Goal: Register for event/course

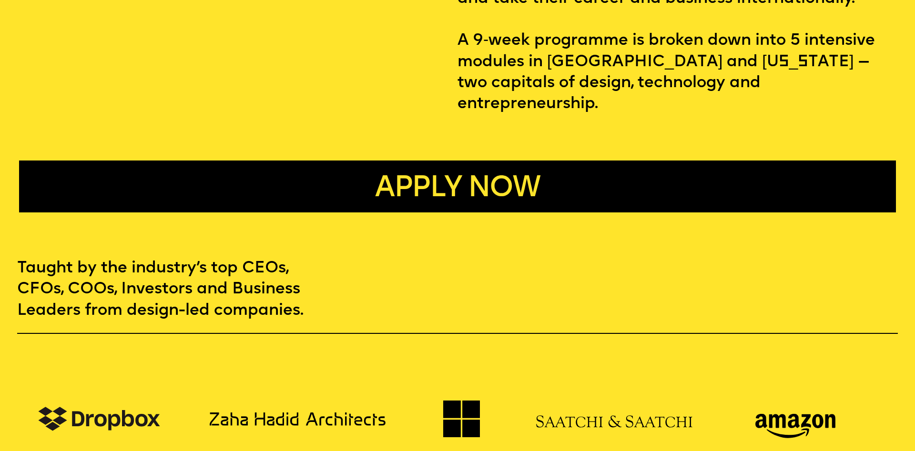
scroll to position [648, 0]
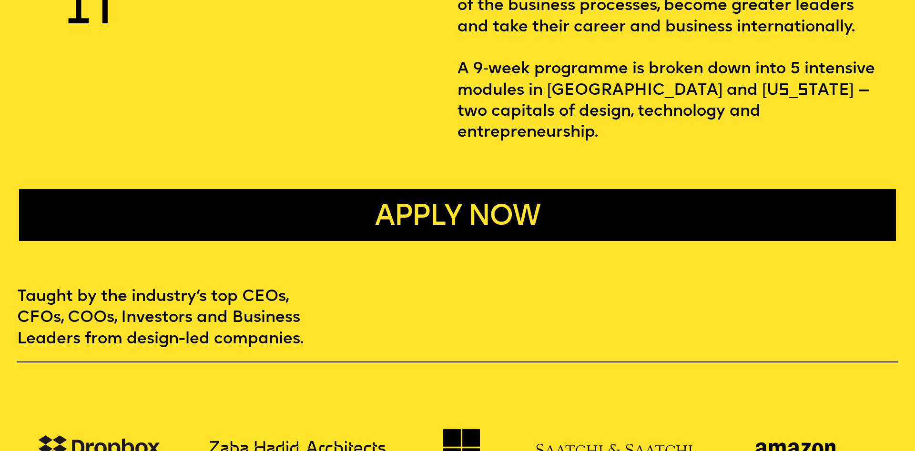
click at [428, 203] on span "Apply now" at bounding box center [457, 217] width 164 height 29
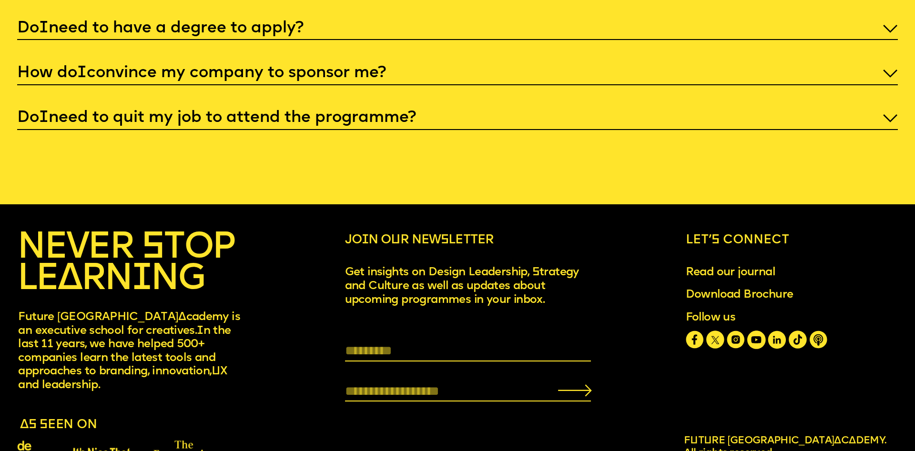
scroll to position [4462, 0]
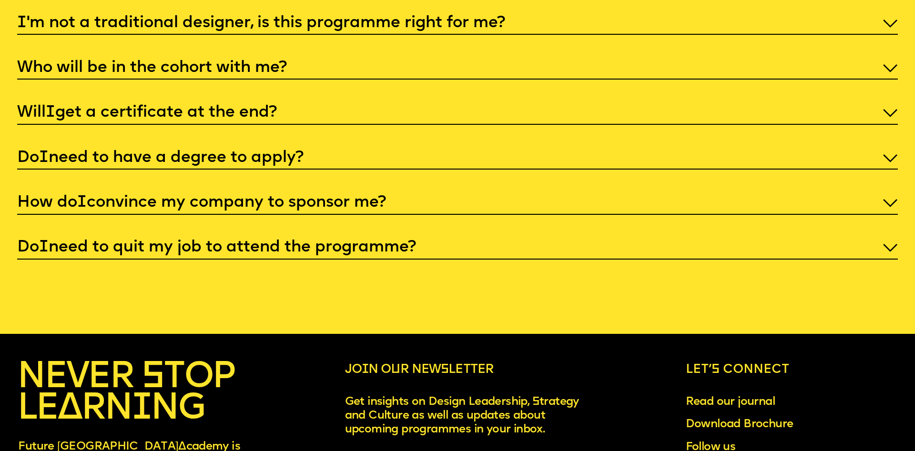
click at [389, 148] on p "Do I need to have a degree to apply?" at bounding box center [457, 158] width 881 height 21
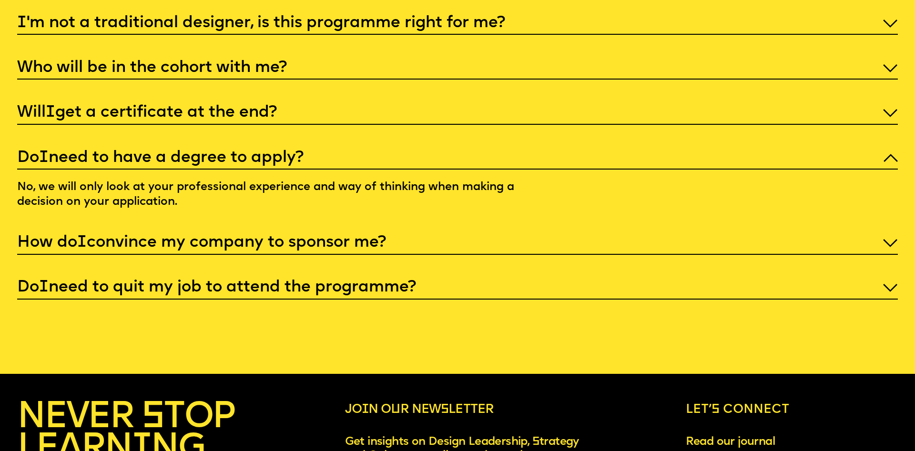
click at [389, 148] on p "Do I need to have a degree to apply?" at bounding box center [457, 158] width 881 height 21
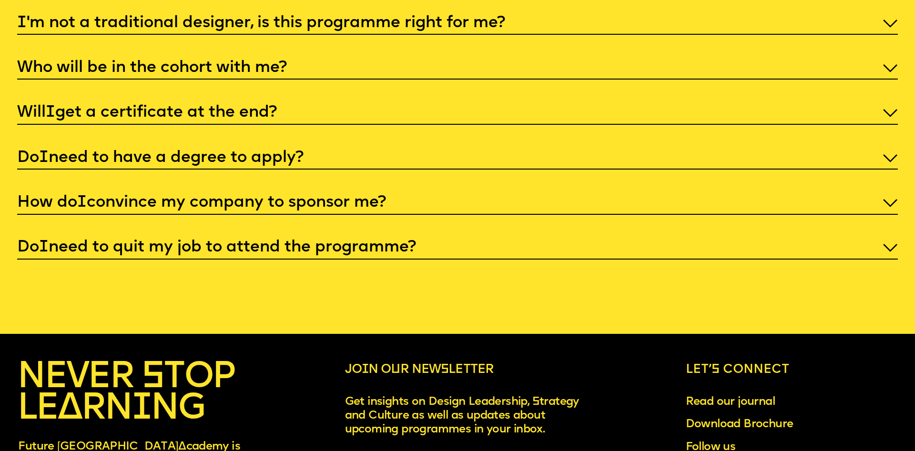
click at [369, 102] on p "Will I get a certificate at the end?" at bounding box center [457, 112] width 881 height 21
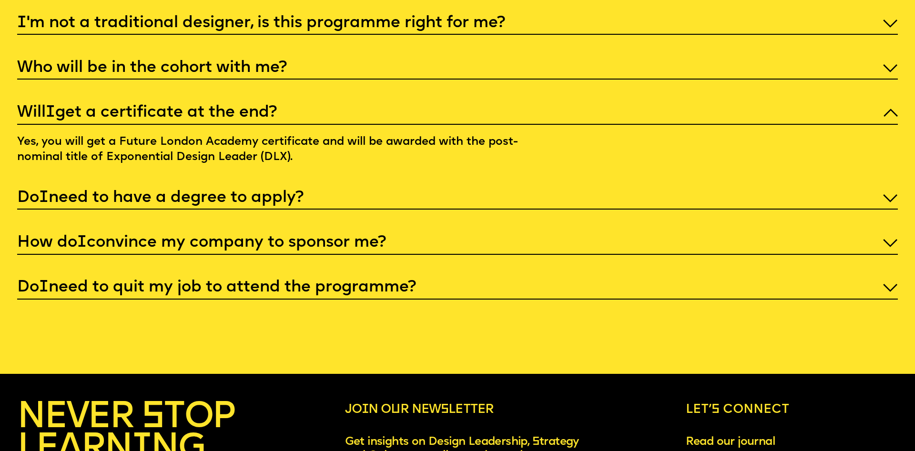
click at [344, 102] on p "Will I get a certificate at the end?" at bounding box center [457, 112] width 881 height 21
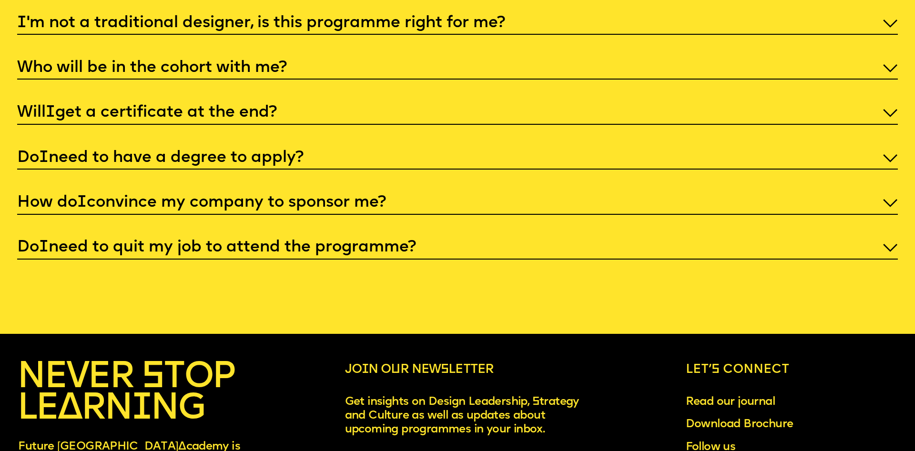
click at [337, 58] on p "Who will be in the cohort with me?" at bounding box center [457, 68] width 881 height 21
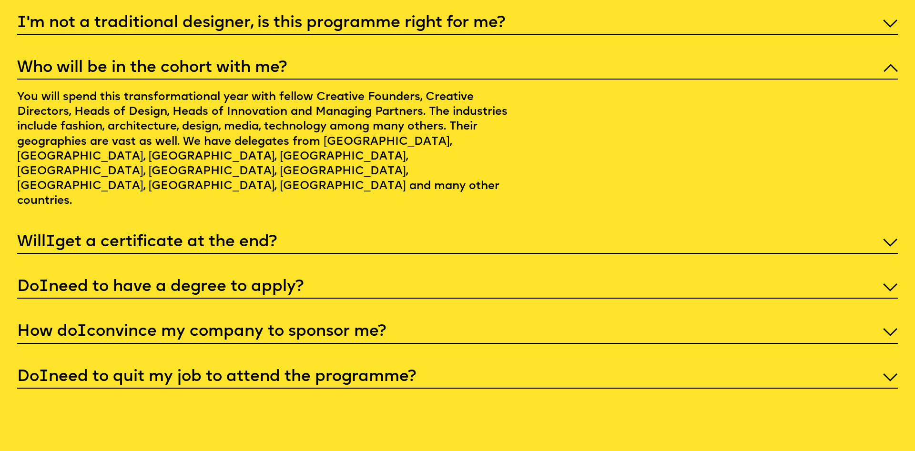
click at [340, 58] on p "Who will be in the cohort with me?" at bounding box center [457, 68] width 881 height 21
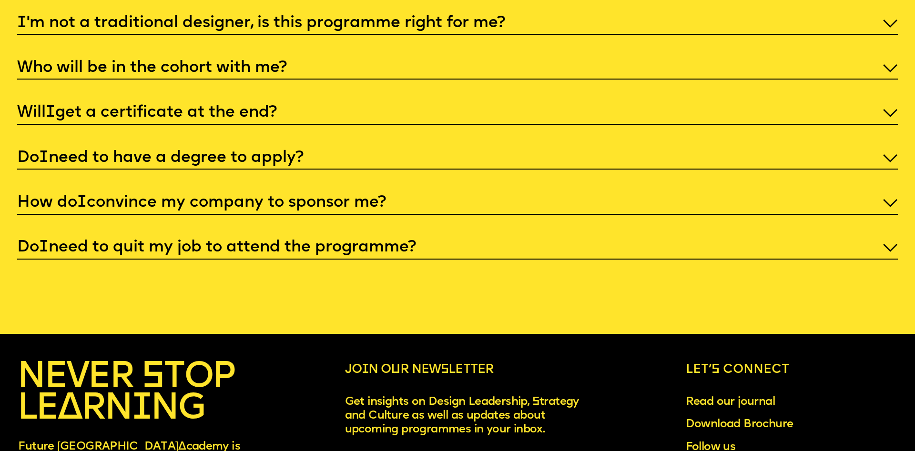
click at [357, 192] on p "How do I convince my company to sponsor me?" at bounding box center [457, 202] width 881 height 21
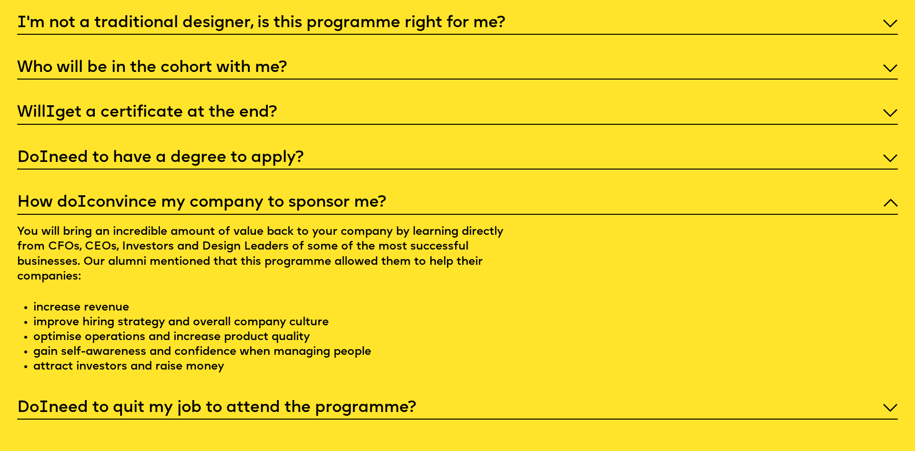
click at [359, 192] on p "How do I convince my company to sponsor me?" at bounding box center [457, 202] width 881 height 21
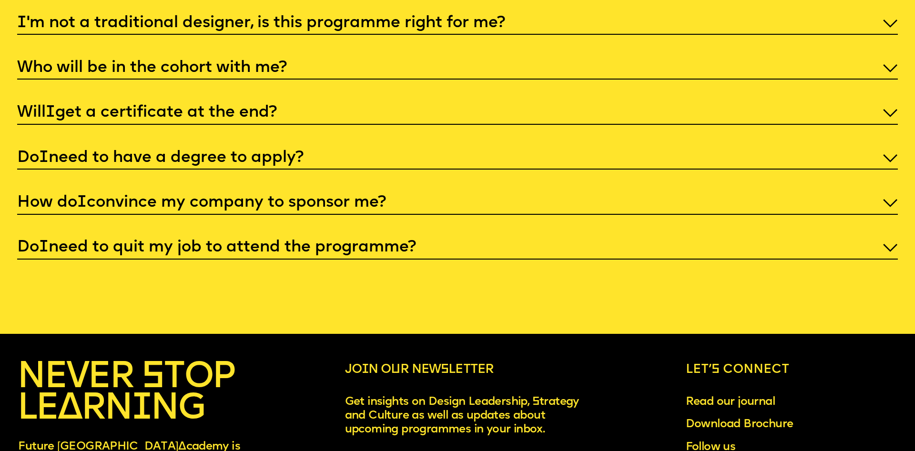
scroll to position [4333, 0]
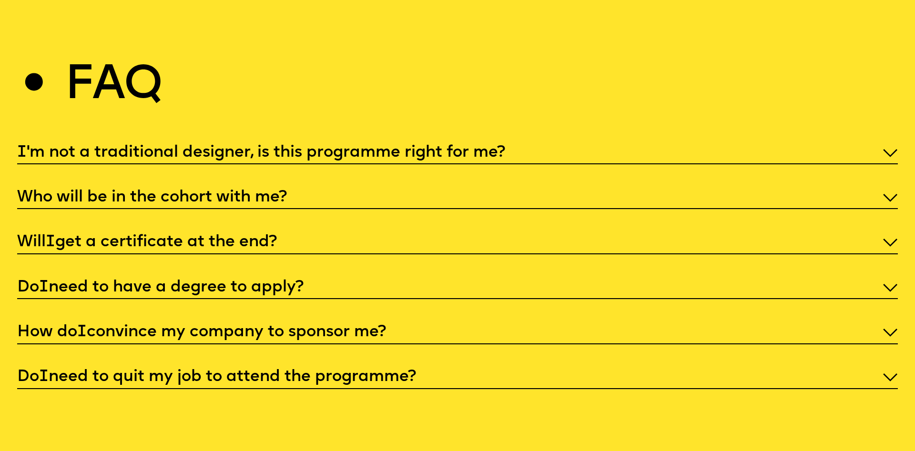
click at [350, 142] on p "I 'm not a traditional designer, is this programme right for me?" at bounding box center [457, 152] width 881 height 21
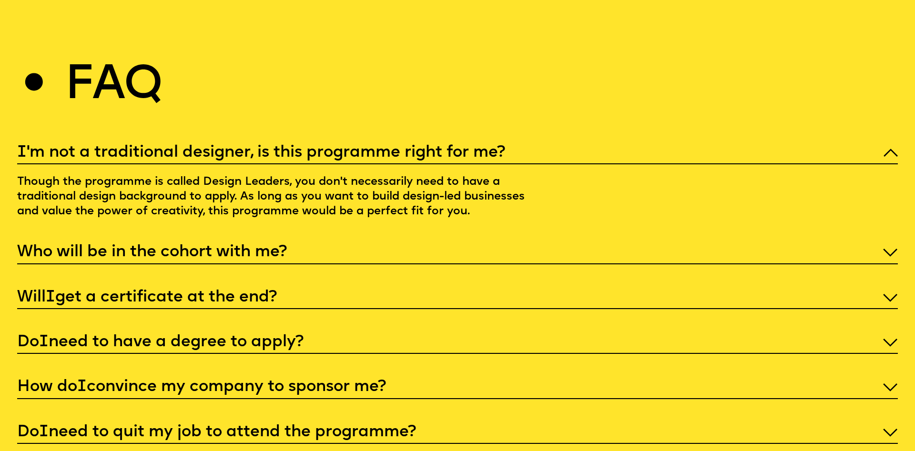
click at [353, 142] on p "I 'm not a traditional designer, is this programme right for me?" at bounding box center [457, 152] width 881 height 21
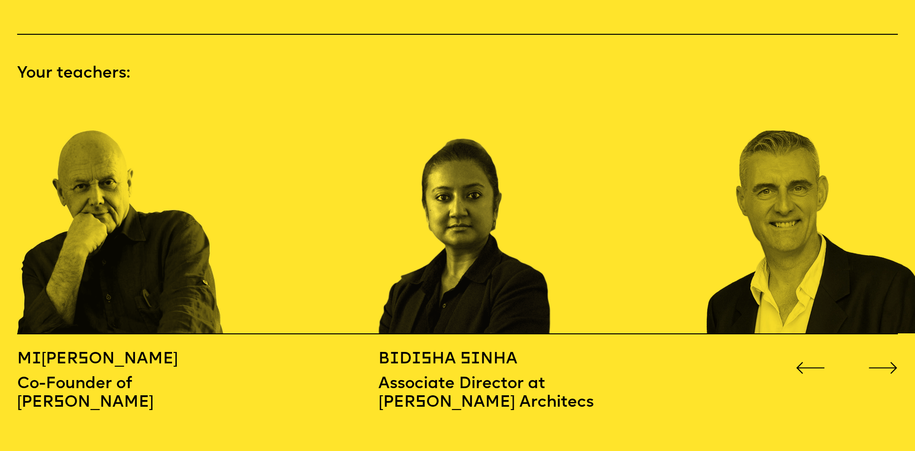
scroll to position [1352, 0]
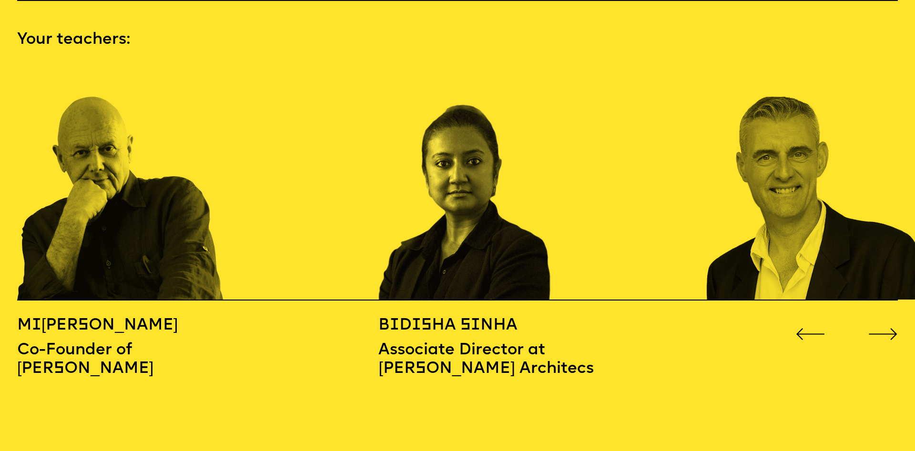
click at [775, 162] on div at bounding box center [888, 198] width 367 height 203
click at [871, 328] on icon "Go to next slide" at bounding box center [883, 334] width 30 height 12
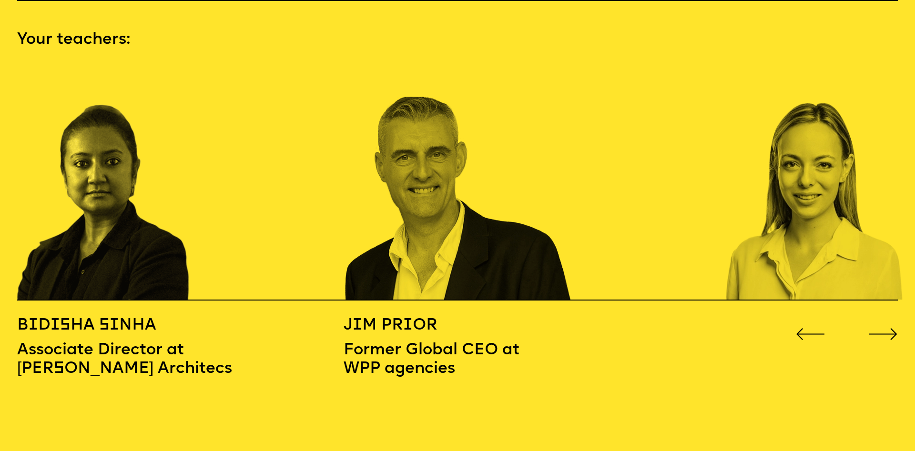
click at [875, 324] on button "Go to next slide" at bounding box center [883, 330] width 30 height 12
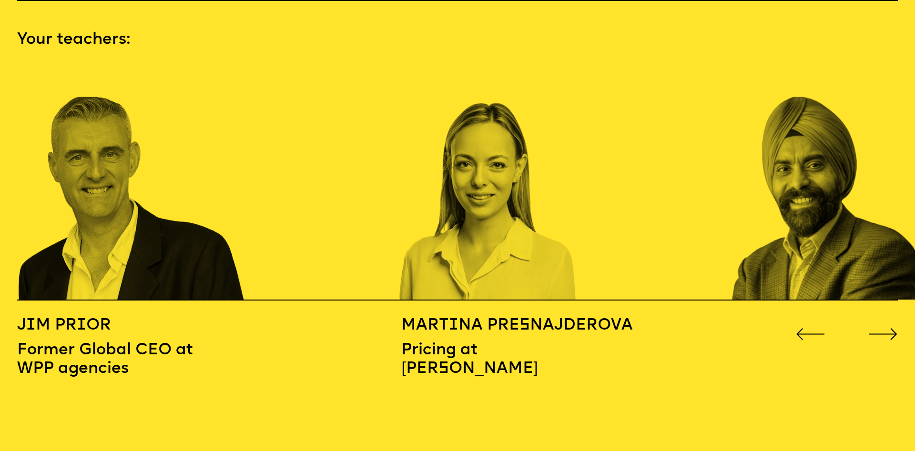
click at [878, 328] on icon "Go to next slide" at bounding box center [883, 334] width 30 height 12
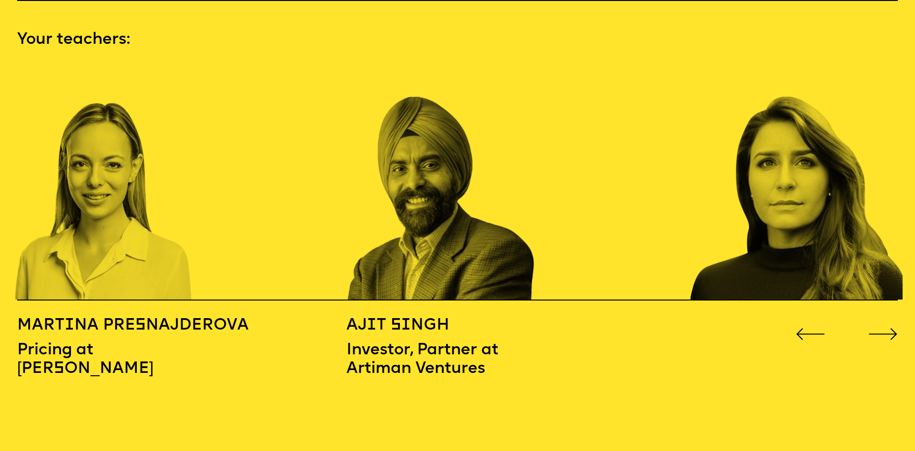
click at [878, 328] on icon "Go to next slide" at bounding box center [883, 334] width 30 height 12
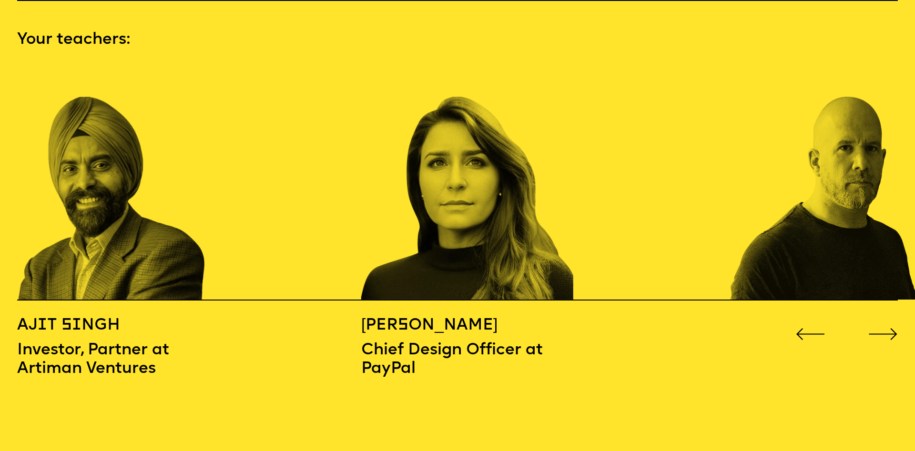
click at [878, 328] on icon "Go to next slide" at bounding box center [883, 334] width 30 height 12
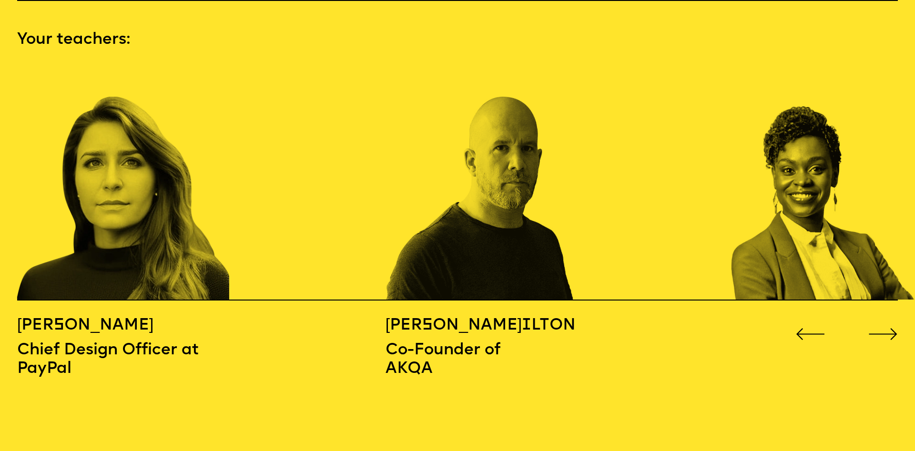
click at [878, 328] on icon "Go to next slide" at bounding box center [883, 334] width 30 height 12
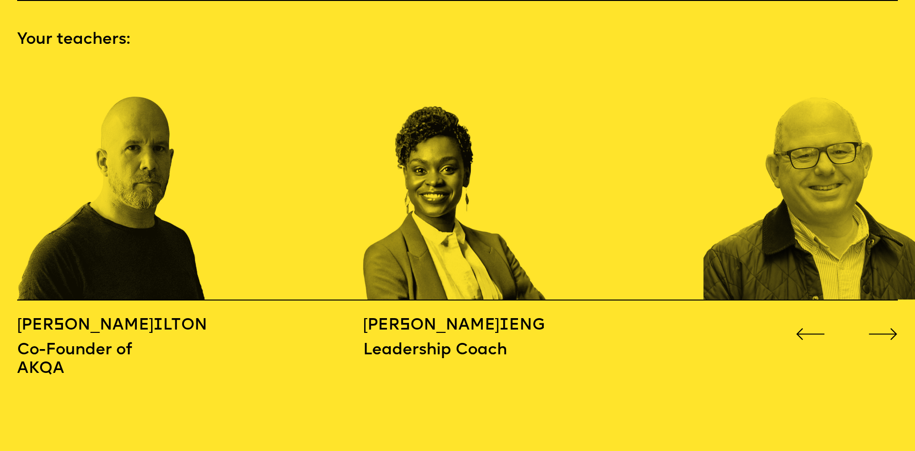
drag, startPoint x: 815, startPoint y: 314, endPoint x: 842, endPoint y: 310, distance: 27.4
click at [814, 329] on icon "Go to previous slide" at bounding box center [811, 334] width 28 height 11
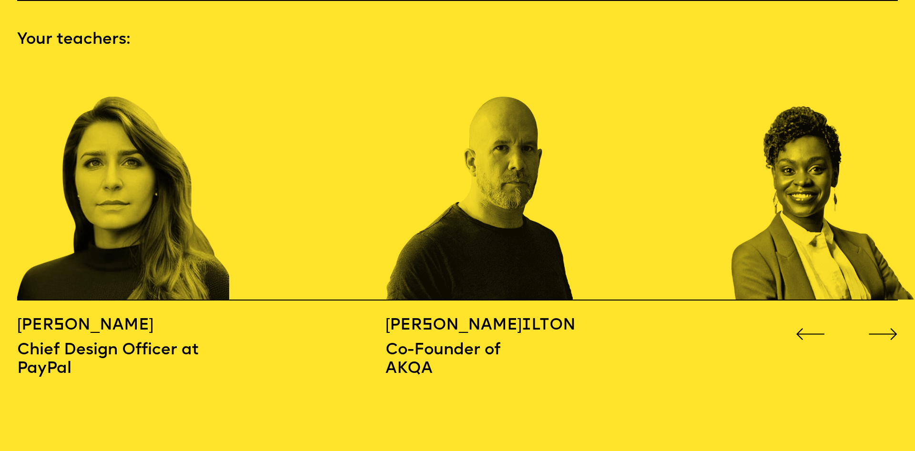
click at [892, 328] on icon "Go to next slide" at bounding box center [883, 334] width 30 height 12
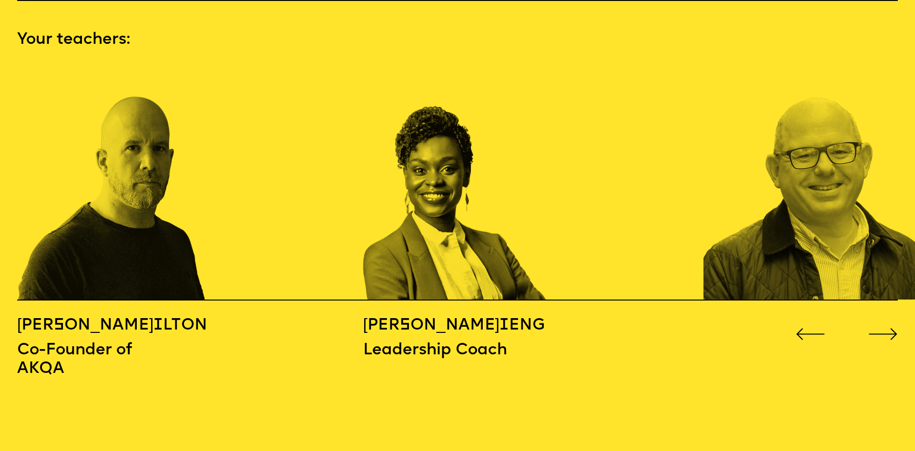
click at [892, 328] on icon "Go to next slide" at bounding box center [883, 334] width 30 height 12
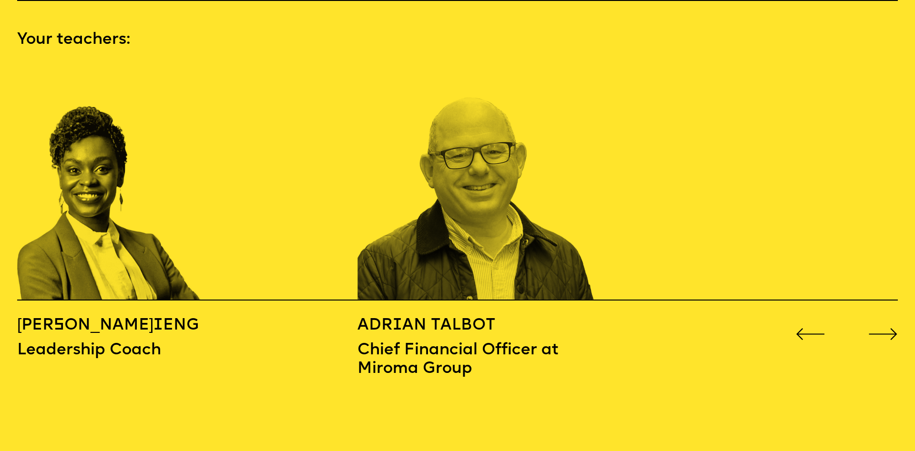
click at [892, 328] on icon "Go to next slide" at bounding box center [883, 334] width 30 height 12
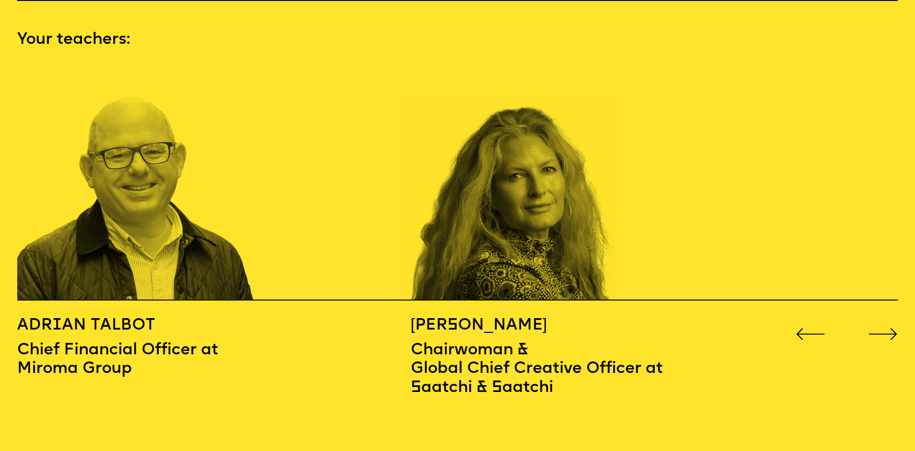
click at [892, 328] on icon "Go to next slide" at bounding box center [883, 334] width 30 height 12
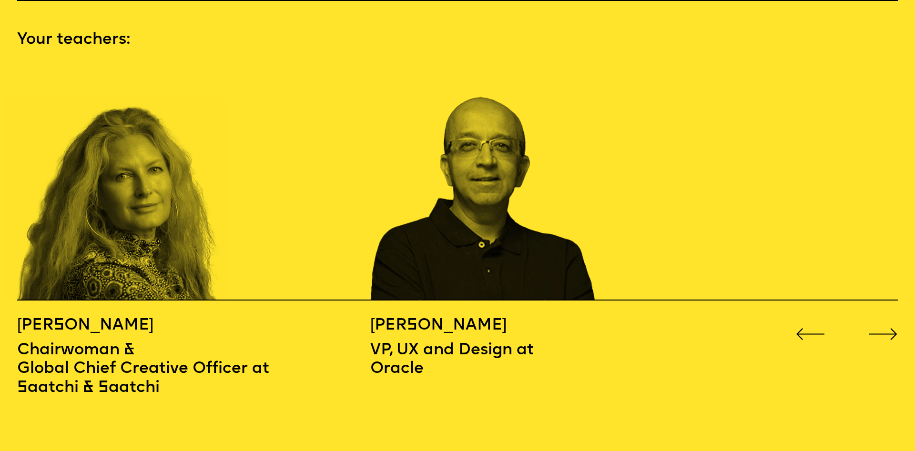
click at [892, 328] on icon "Go to next slide" at bounding box center [883, 334] width 30 height 12
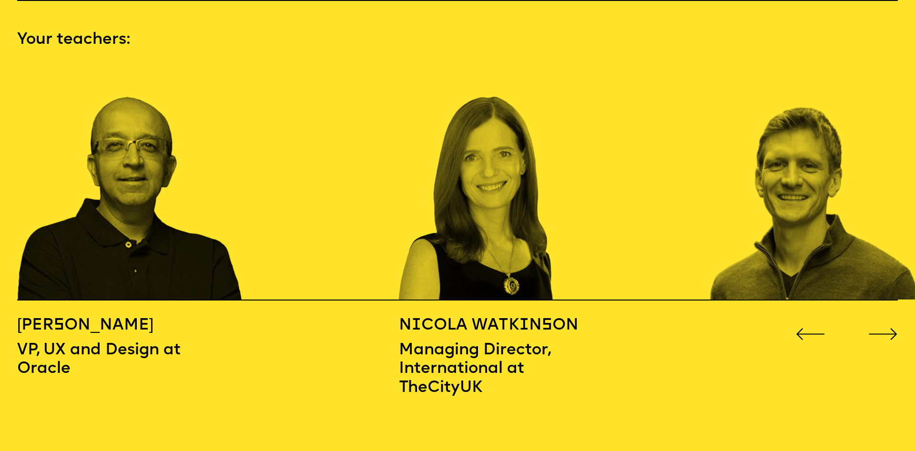
click at [892, 328] on icon "Go to next slide" at bounding box center [883, 334] width 30 height 12
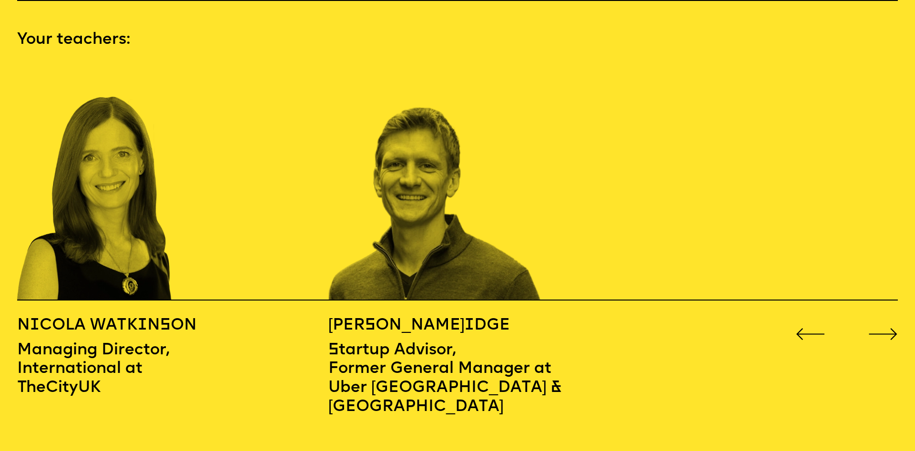
click at [892, 329] on icon "Go to next slide" at bounding box center [883, 334] width 28 height 11
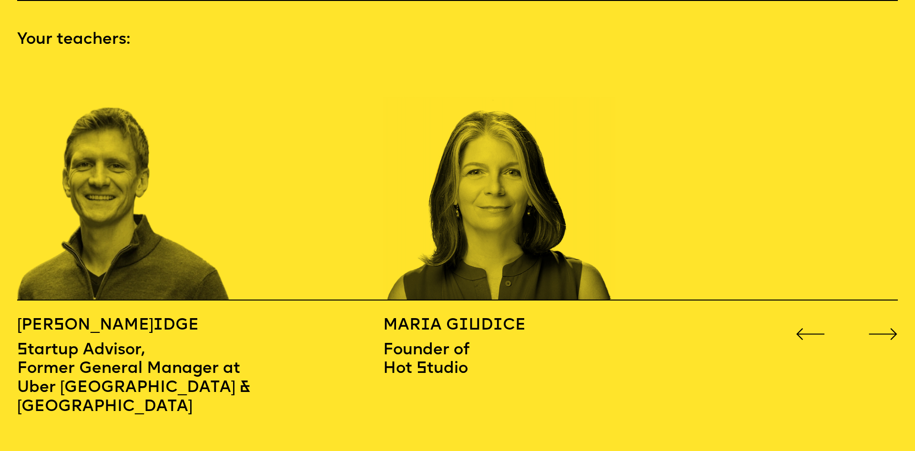
click at [891, 328] on icon "Go to next slide" at bounding box center [883, 334] width 30 height 12
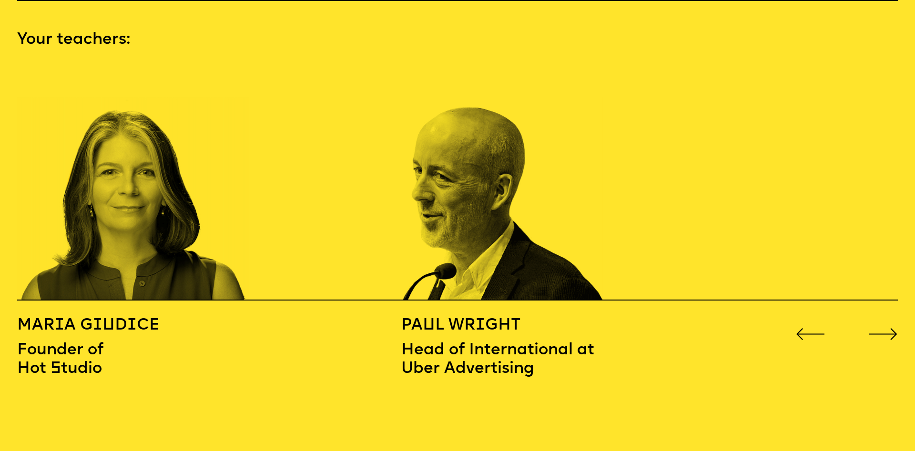
click at [891, 328] on icon "Go to next slide" at bounding box center [883, 334] width 30 height 12
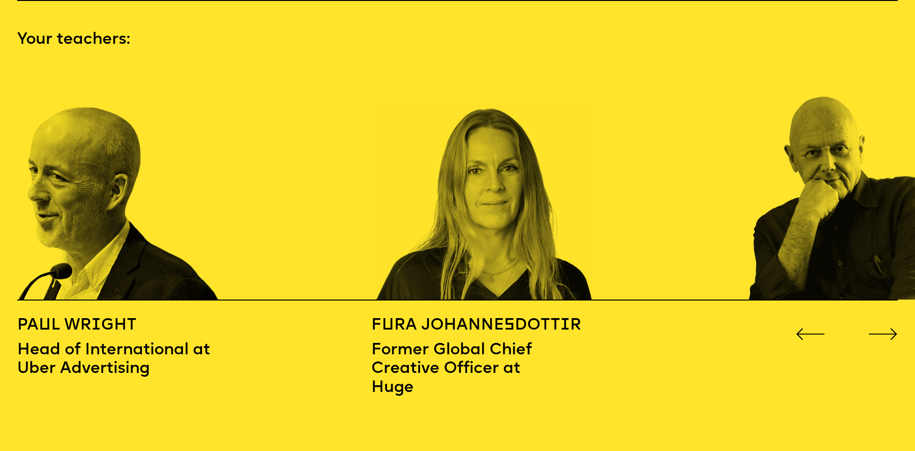
click at [891, 328] on icon "Go to next slide" at bounding box center [883, 334] width 30 height 12
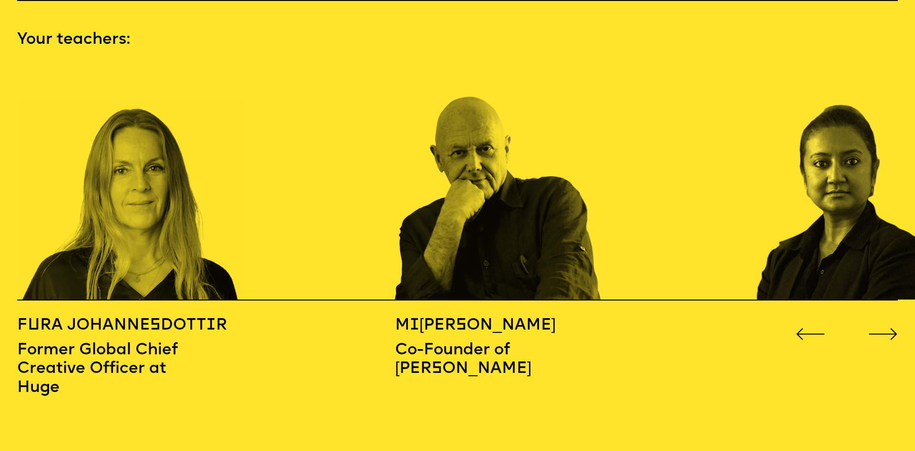
click at [891, 328] on icon "Go to next slide" at bounding box center [883, 334] width 30 height 12
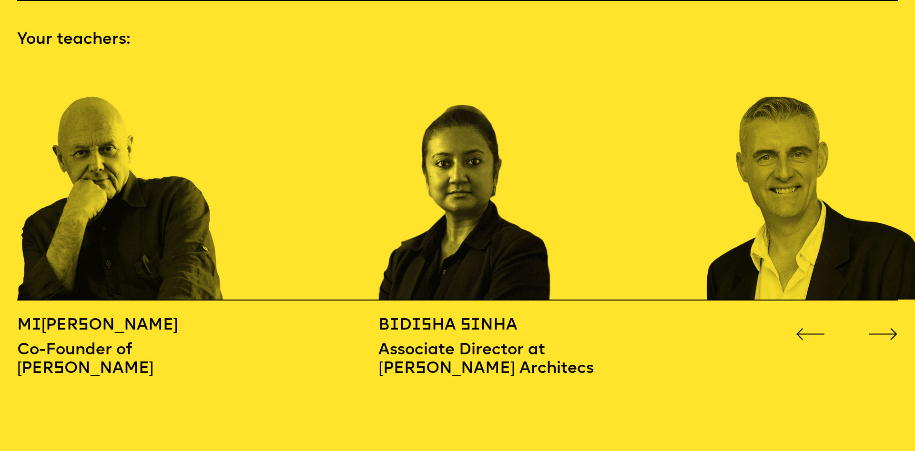
click at [891, 328] on icon "Go to next slide" at bounding box center [883, 334] width 30 height 12
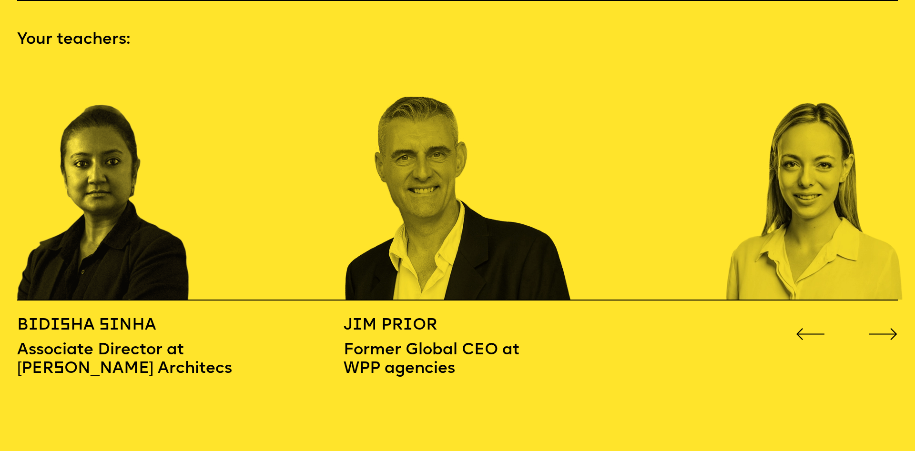
click at [891, 328] on icon "Go to next slide" at bounding box center [883, 334] width 30 height 12
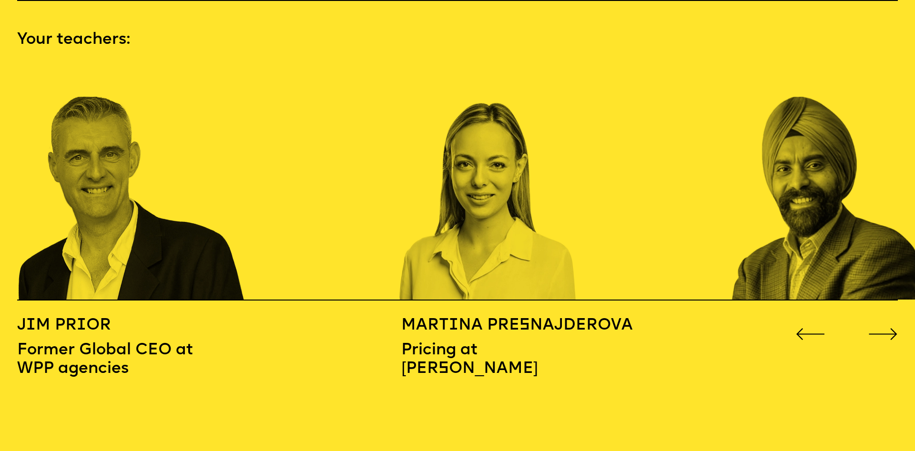
click at [891, 328] on icon "Go to next slide" at bounding box center [883, 334] width 30 height 12
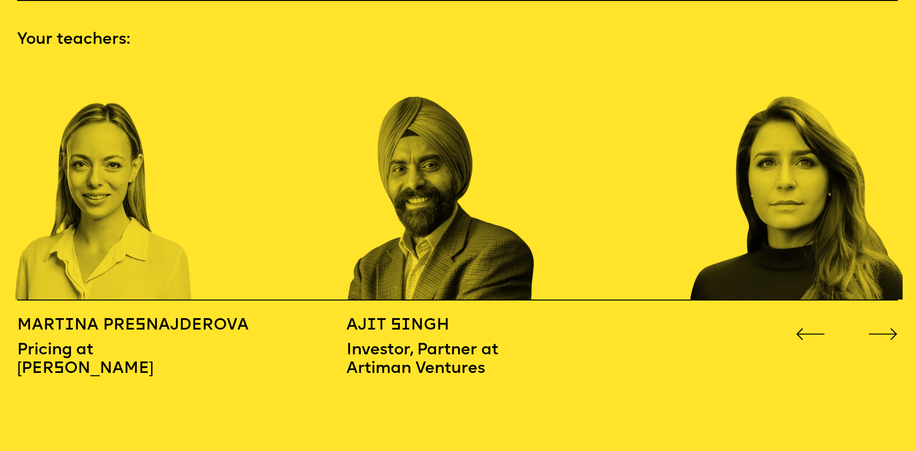
click at [891, 328] on icon "Go to next slide" at bounding box center [883, 334] width 30 height 12
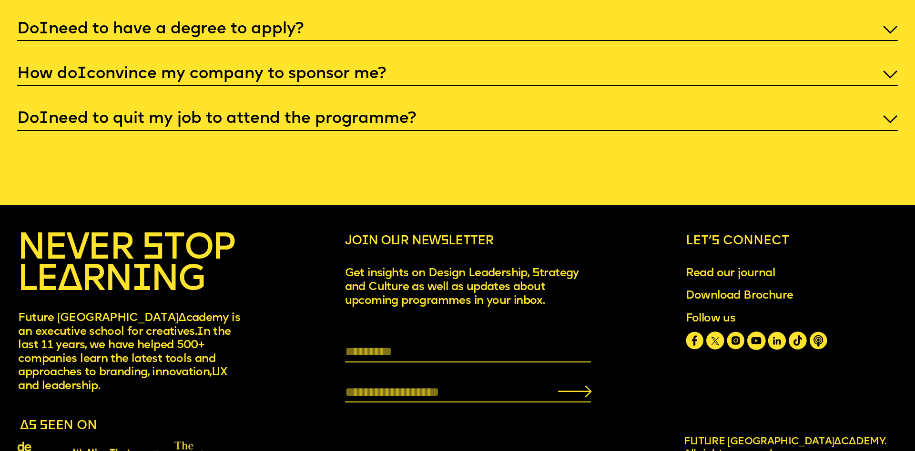
scroll to position [4592, 0]
